Goal: Task Accomplishment & Management: Manage account settings

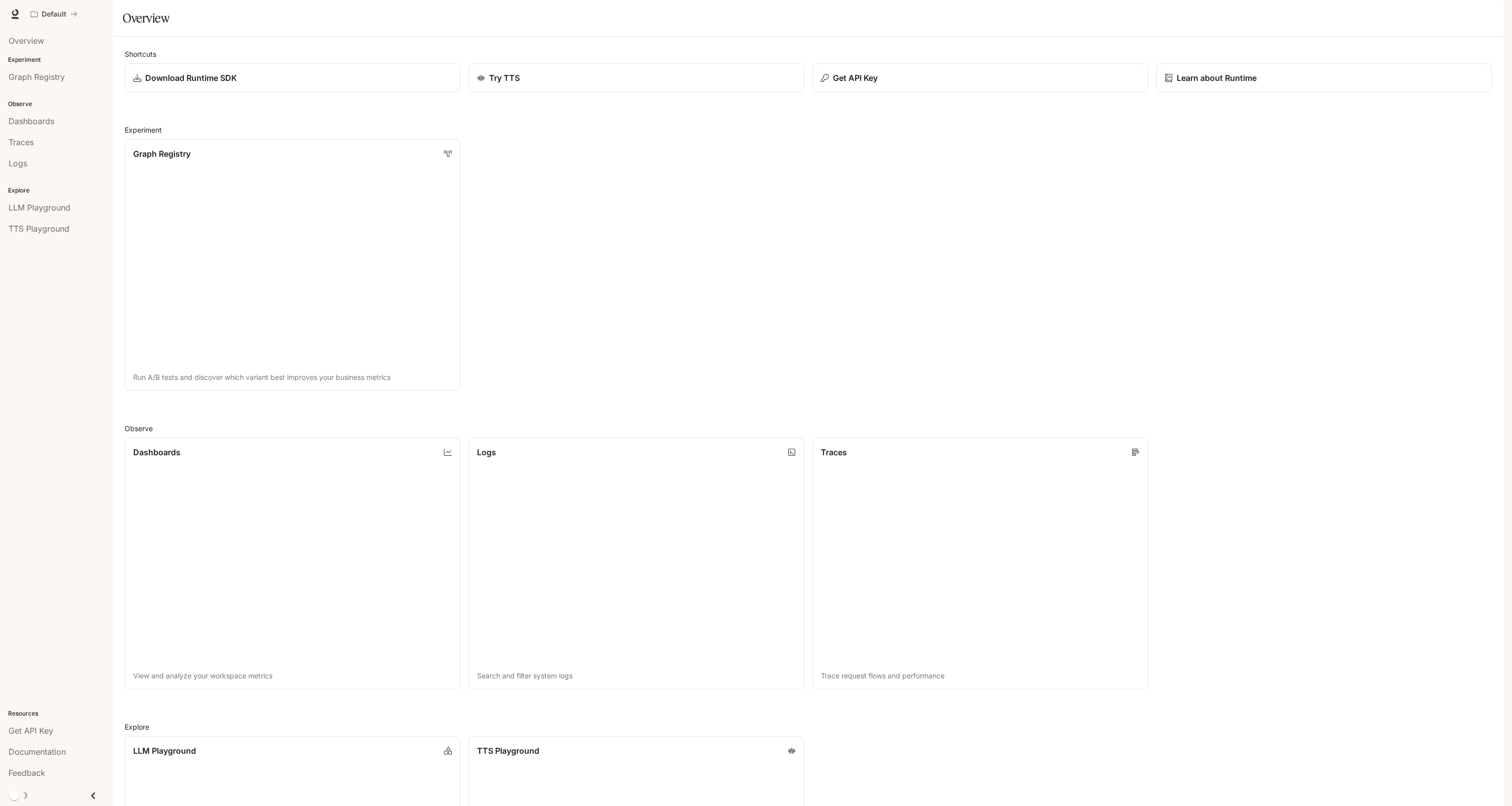
click at [1489, 8] on img "button" at bounding box center [1490, 14] width 14 height 14
click at [1405, 79] on span "Billing" at bounding box center [1426, 84] width 130 height 10
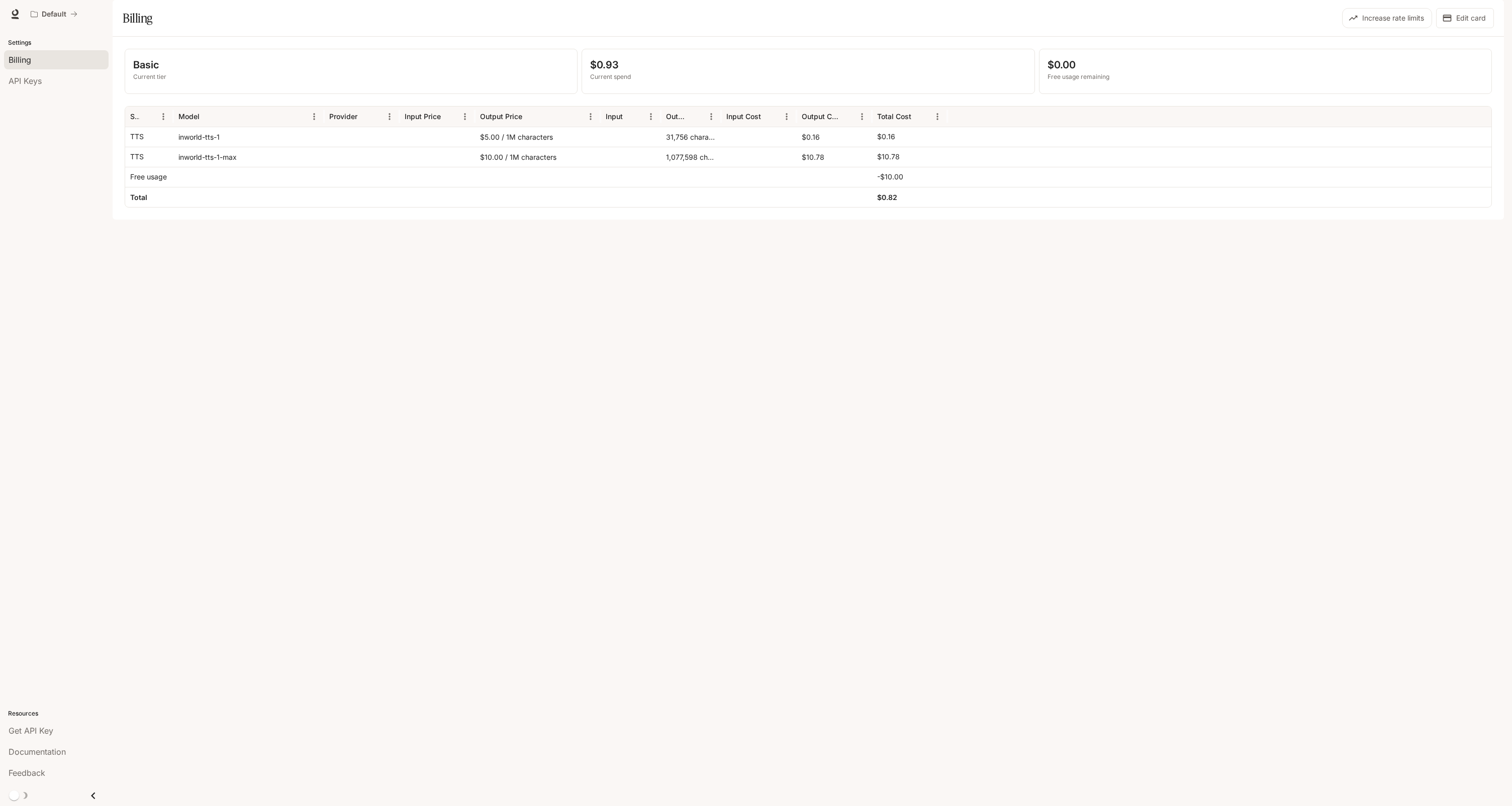
click at [1065, 72] on p "$0.00" at bounding box center [1265, 65] width 436 height 15
click at [614, 72] on p "$0.93" at bounding box center [808, 65] width 436 height 15
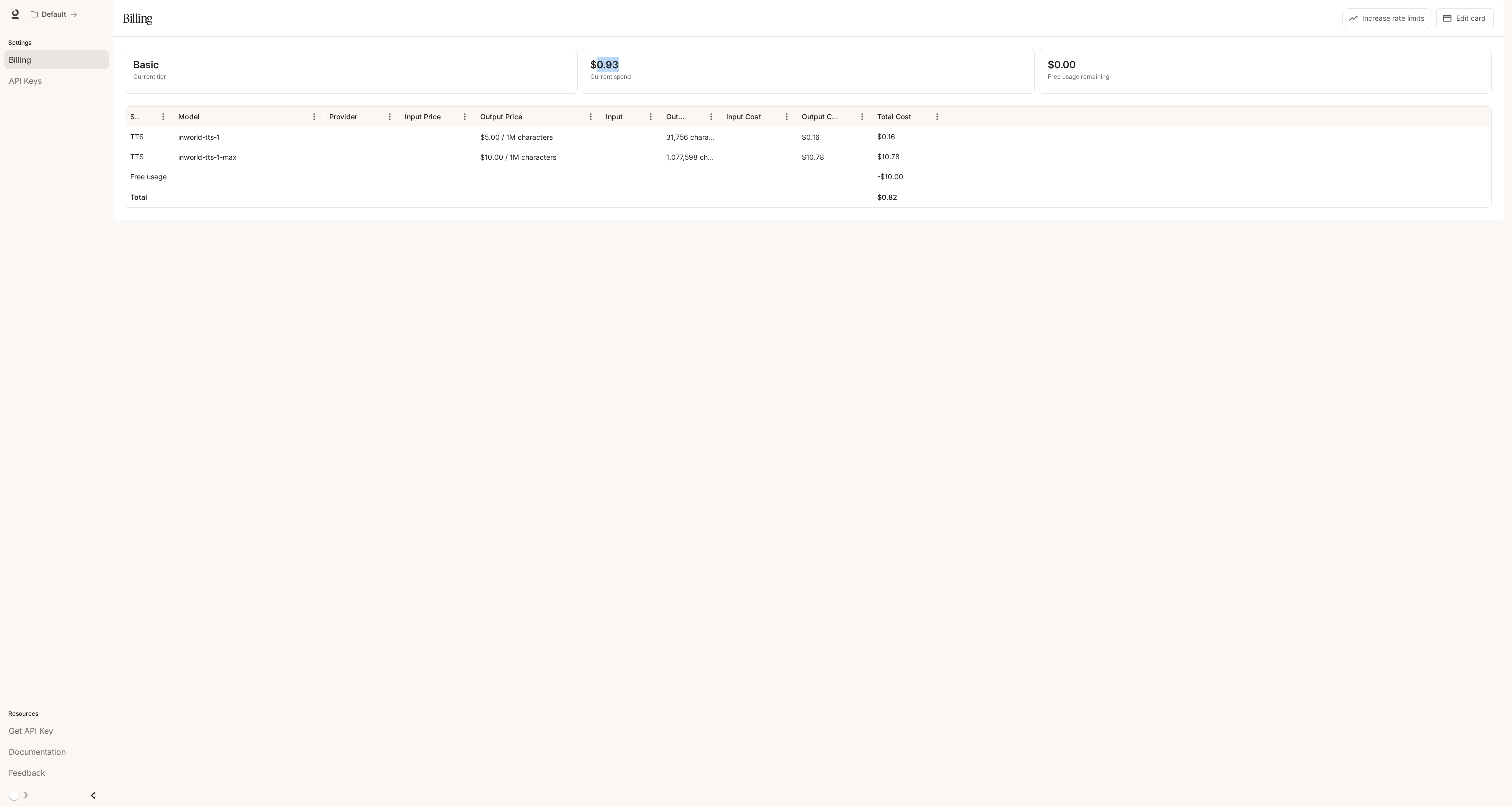
click at [693, 72] on p "$0.93" at bounding box center [808, 65] width 436 height 15
click at [778, 219] on div "Basic Current tier $0.93 Current spend $0.00 Free usage remaining Service Model…" at bounding box center [808, 128] width 1391 height 183
